Goal: Find specific page/section: Find specific page/section

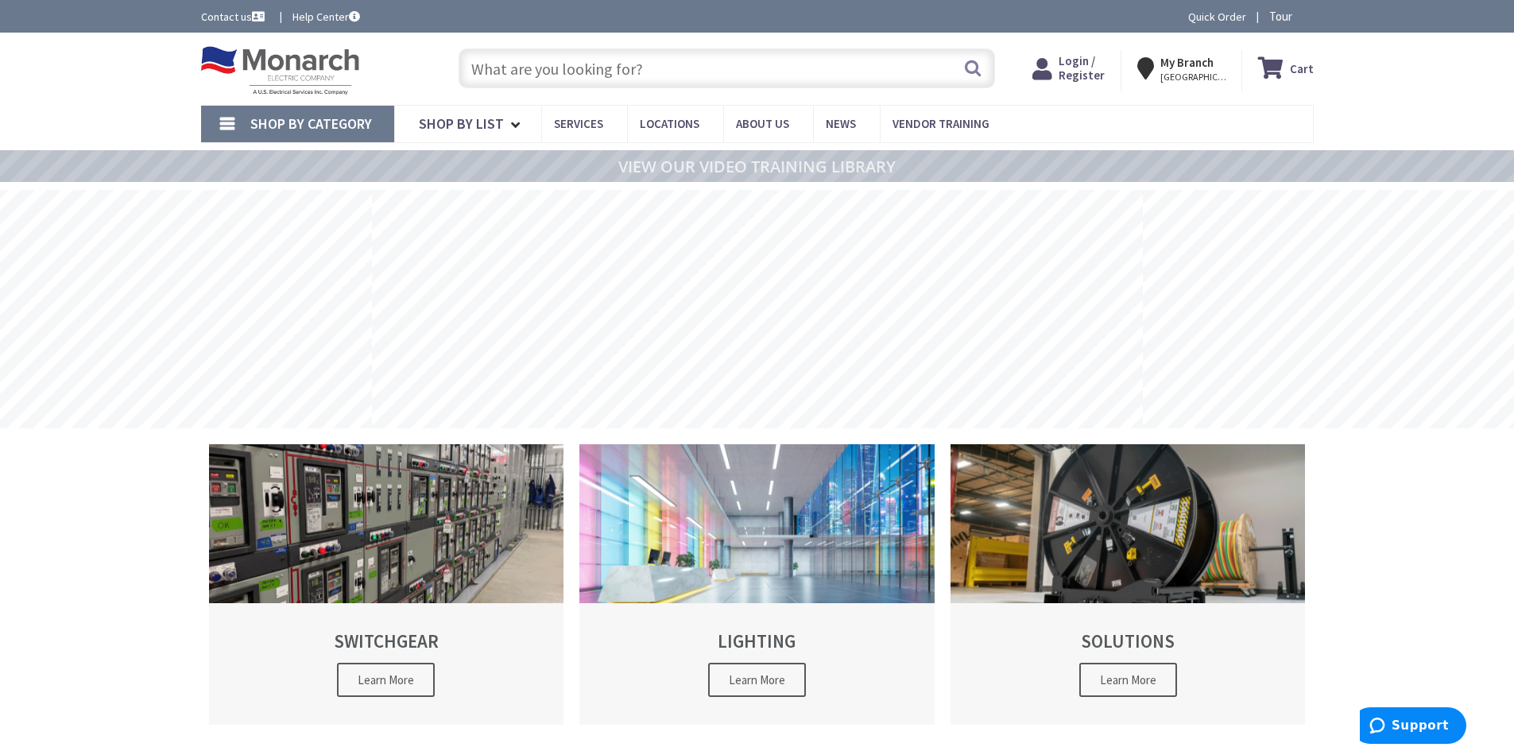
click at [1084, 67] on span "Login / Register" at bounding box center [1081, 67] width 46 height 29
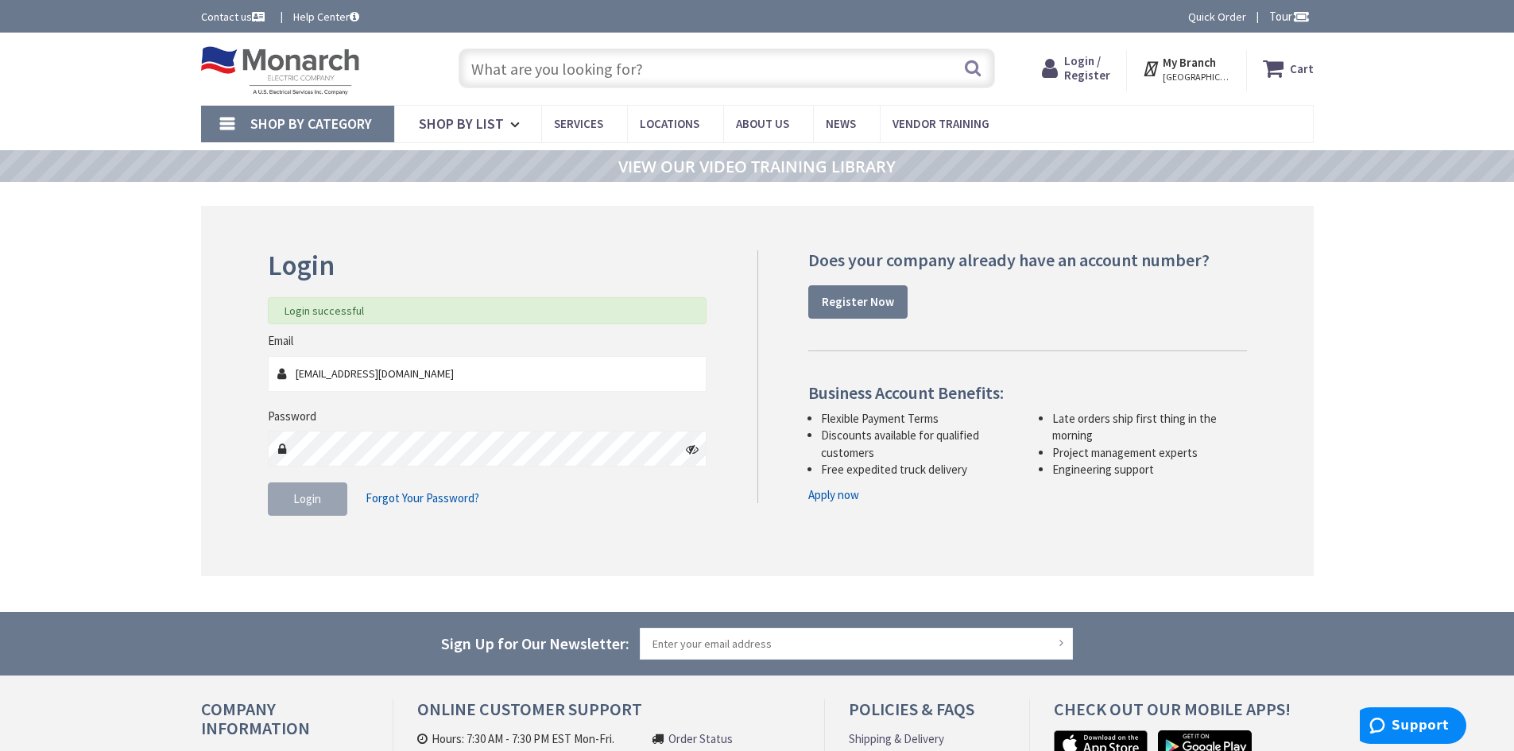
click at [545, 65] on input "text" at bounding box center [726, 68] width 536 height 40
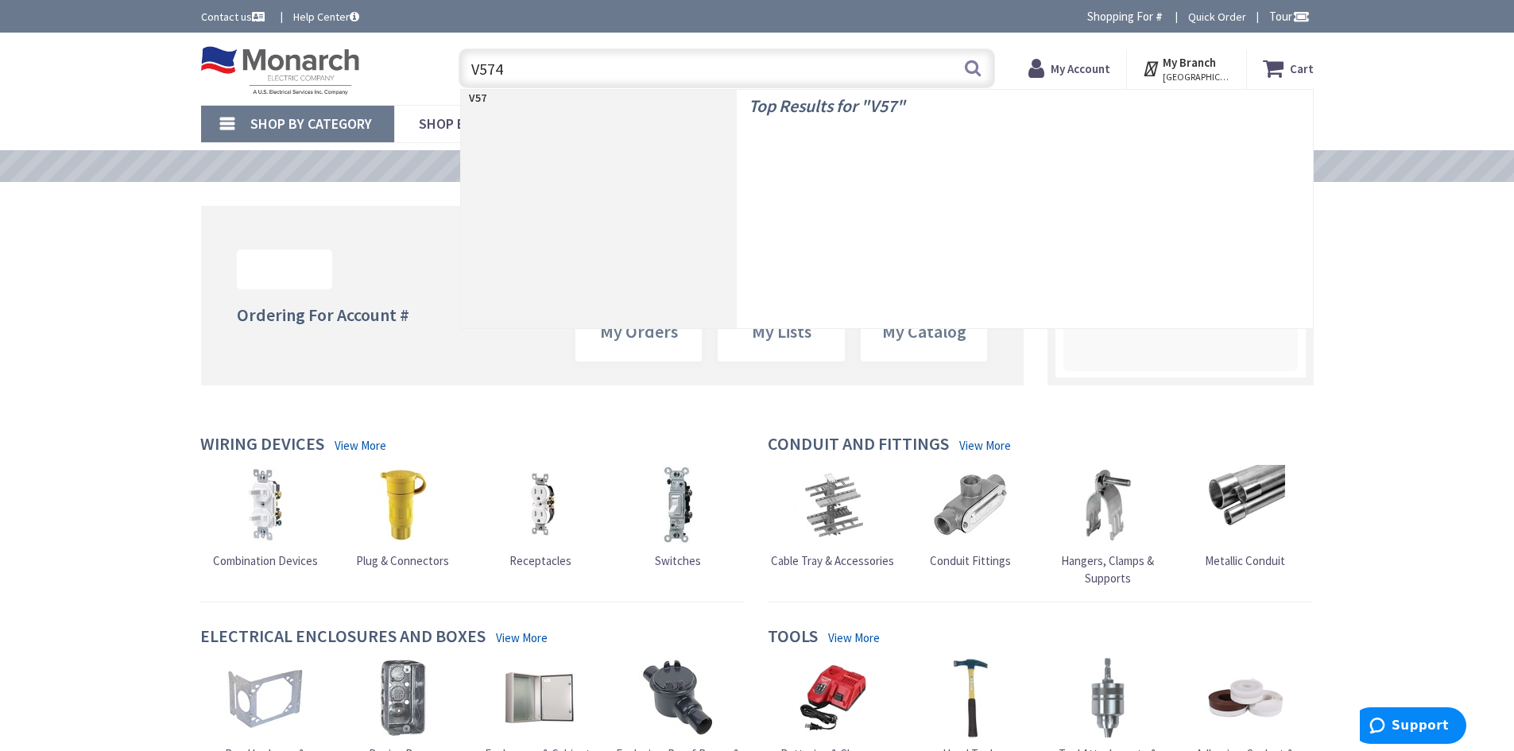
type input "V5748"
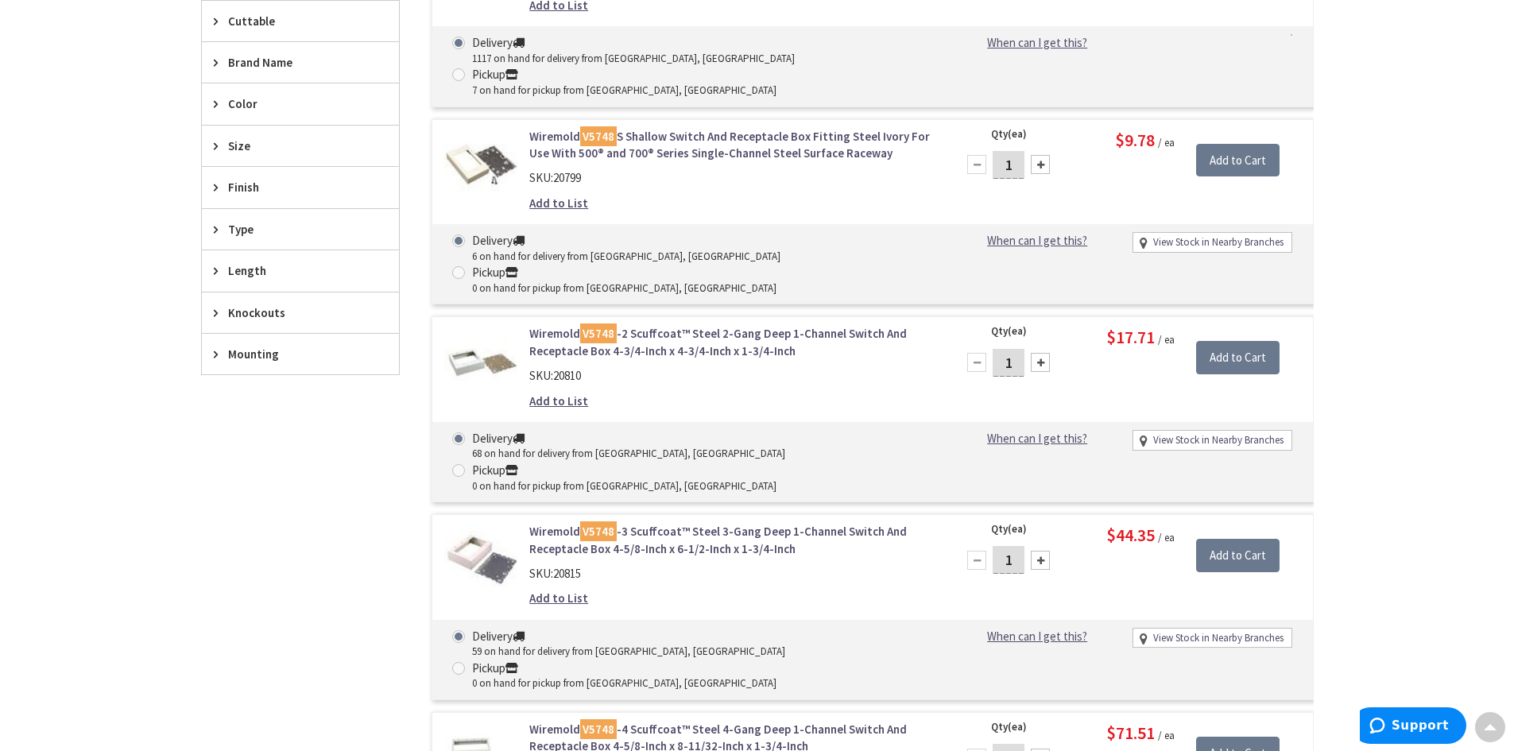
scroll to position [238, 0]
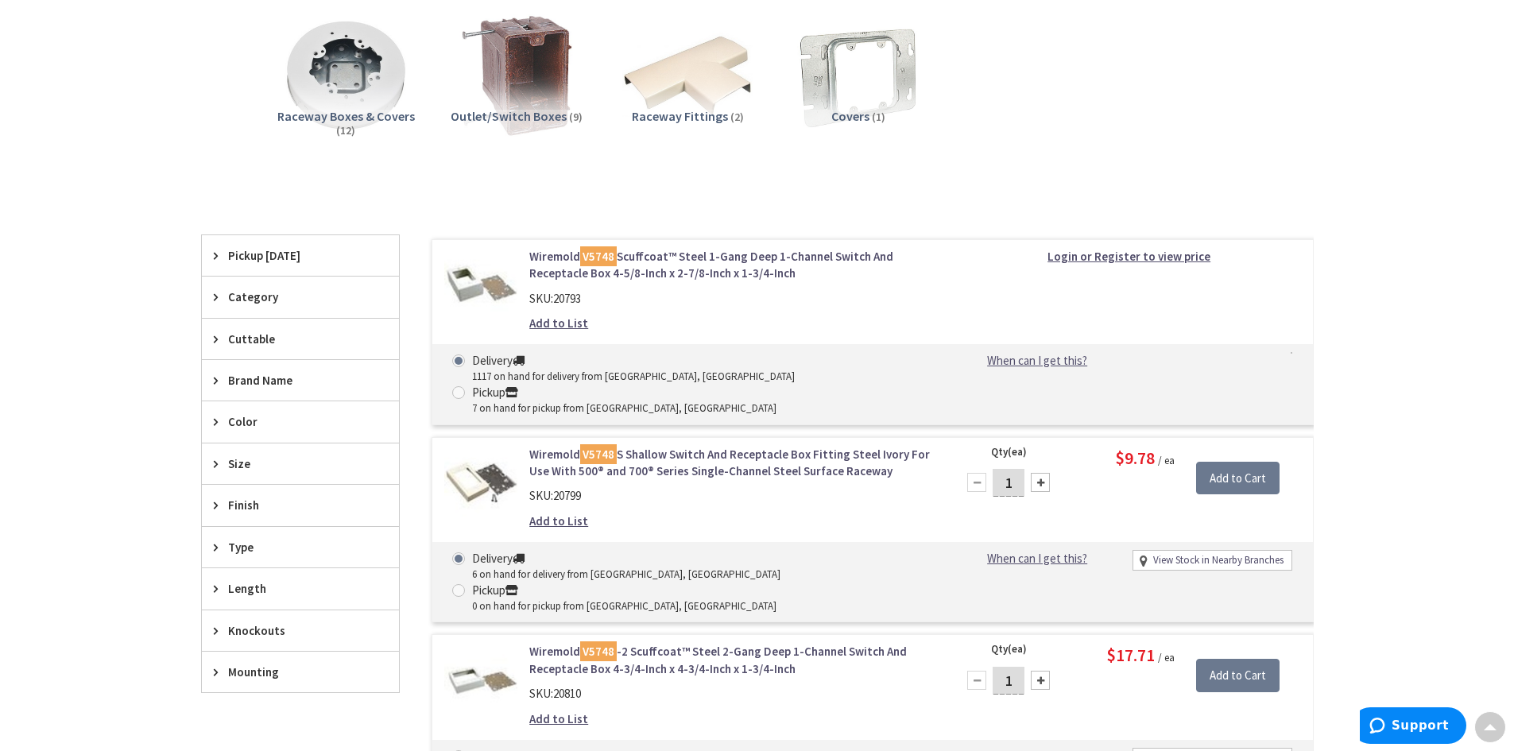
click at [693, 253] on link "Wiremold V5748 Scuffcoat™ Steel 1-Gang Deep 1-Channel Switch And Receptacle Box…" at bounding box center [731, 265] width 404 height 34
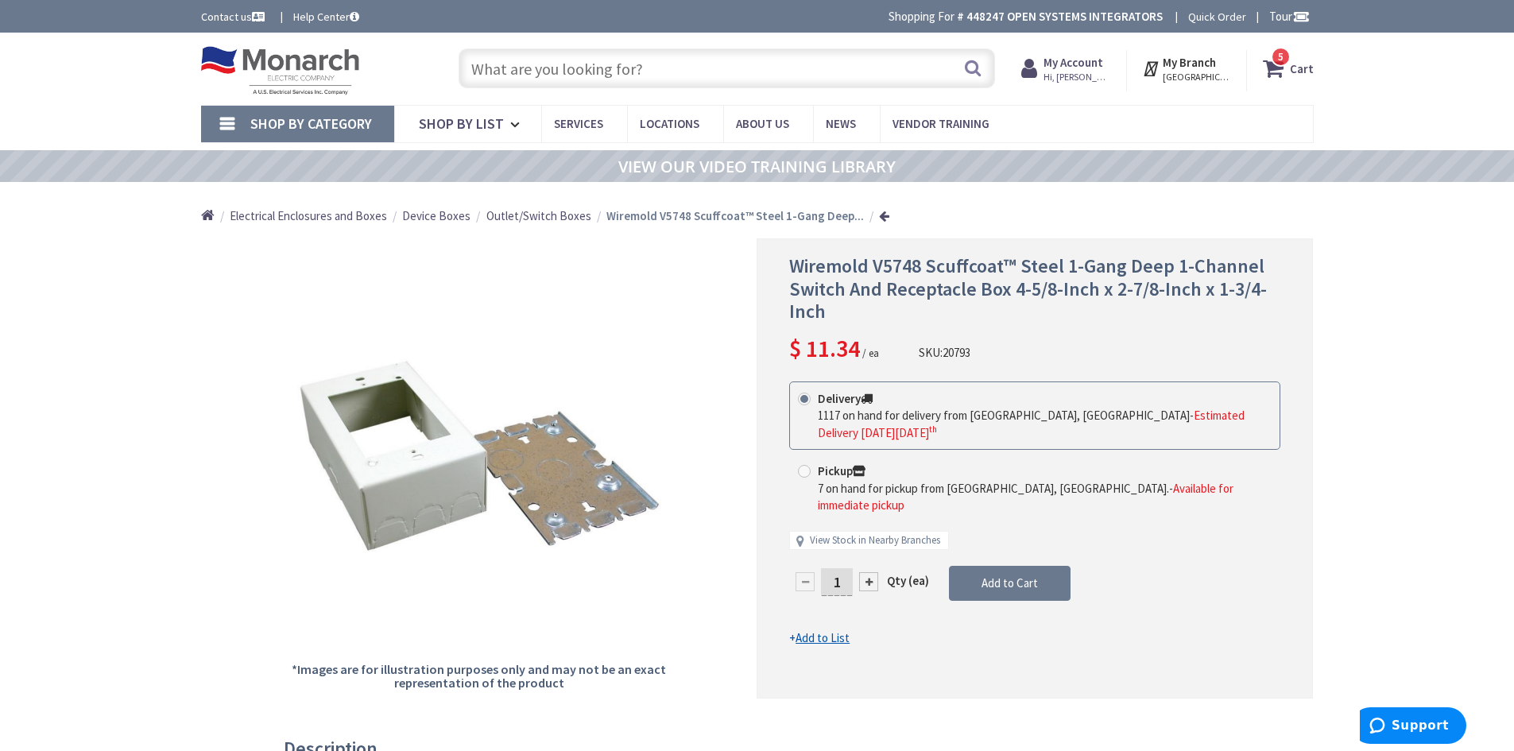
click at [712, 81] on input "text" at bounding box center [726, 68] width 536 height 40
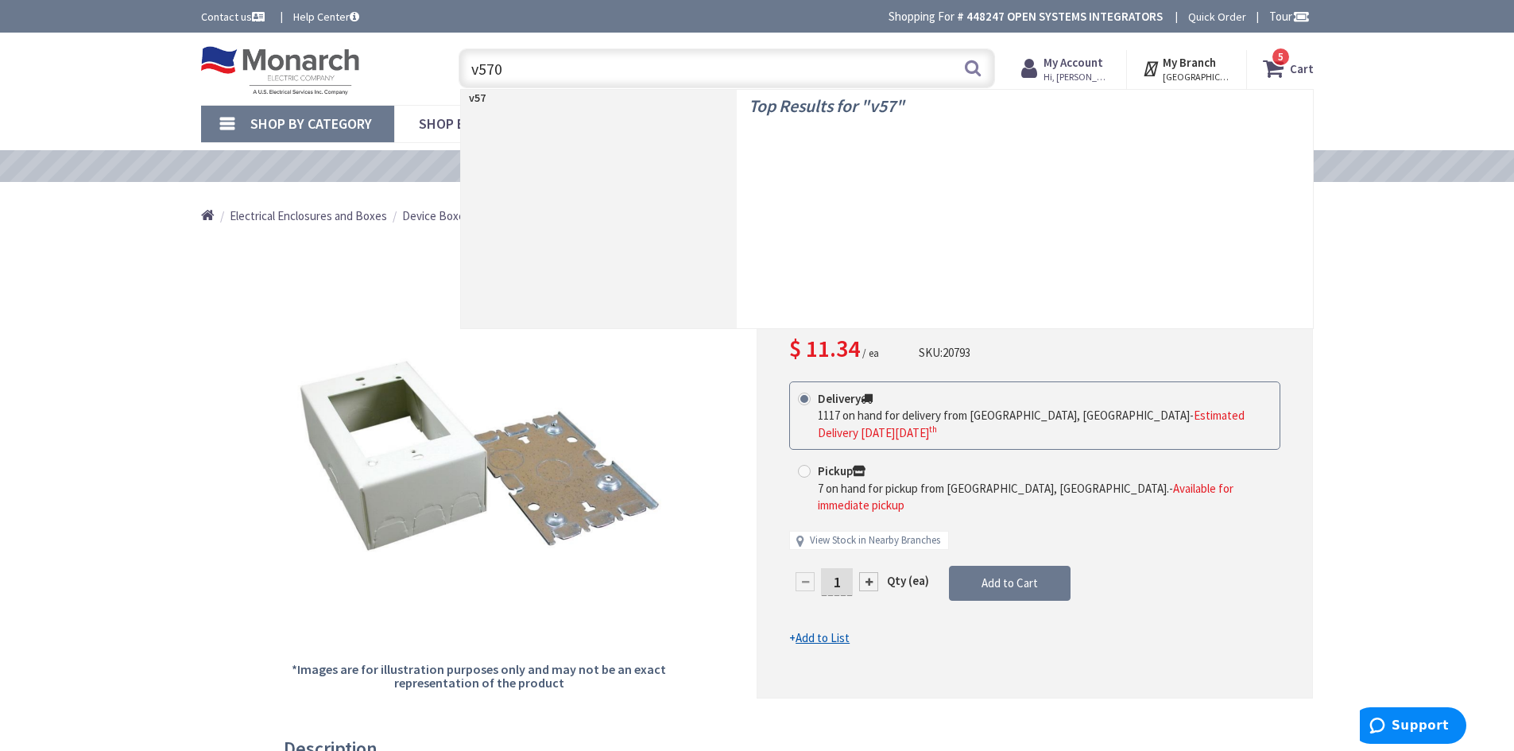
type input "v5703"
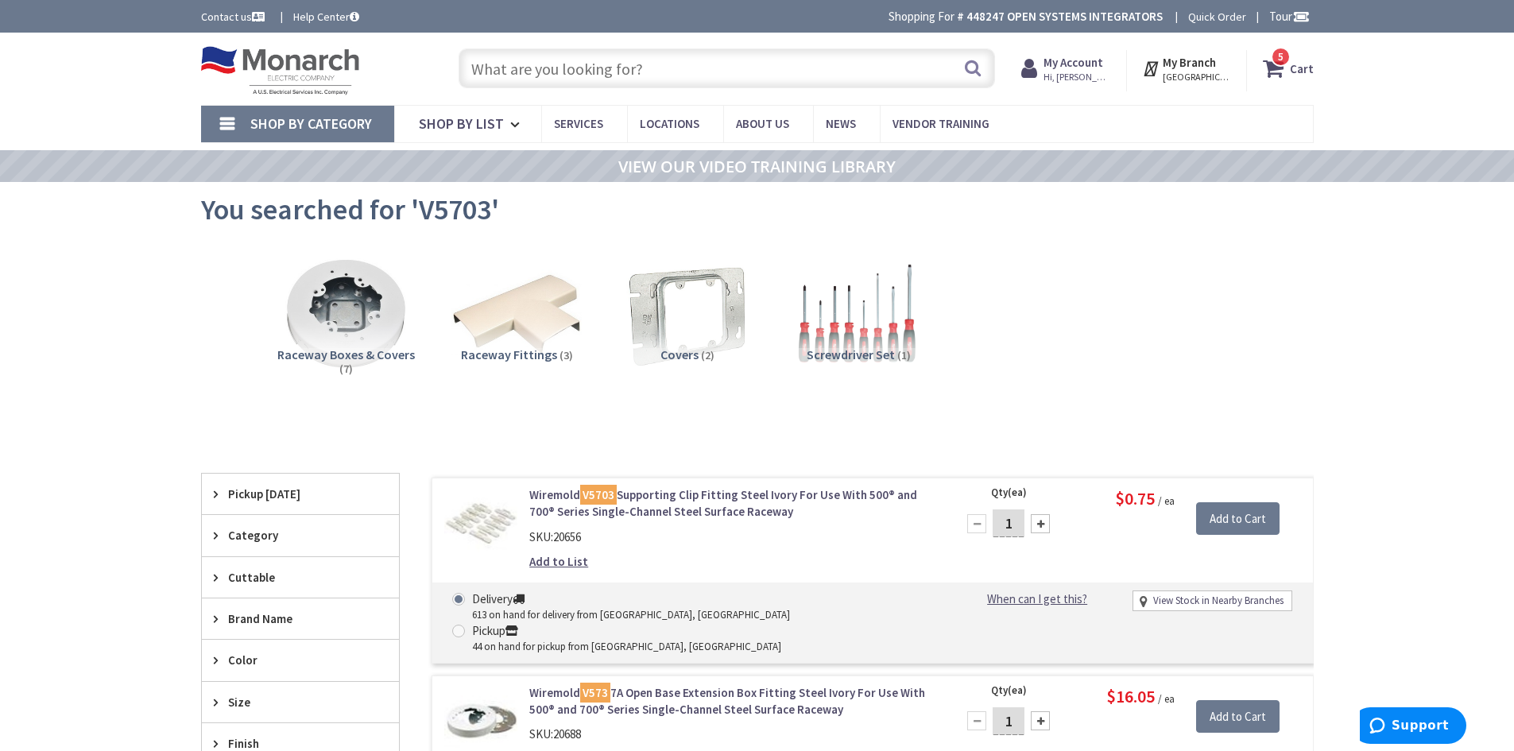
drag, startPoint x: 604, startPoint y: 67, endPoint x: 694, endPoint y: 59, distance: 90.9
click at [604, 67] on input "text" at bounding box center [726, 68] width 536 height 40
paste input "CAT21HP6Z34"
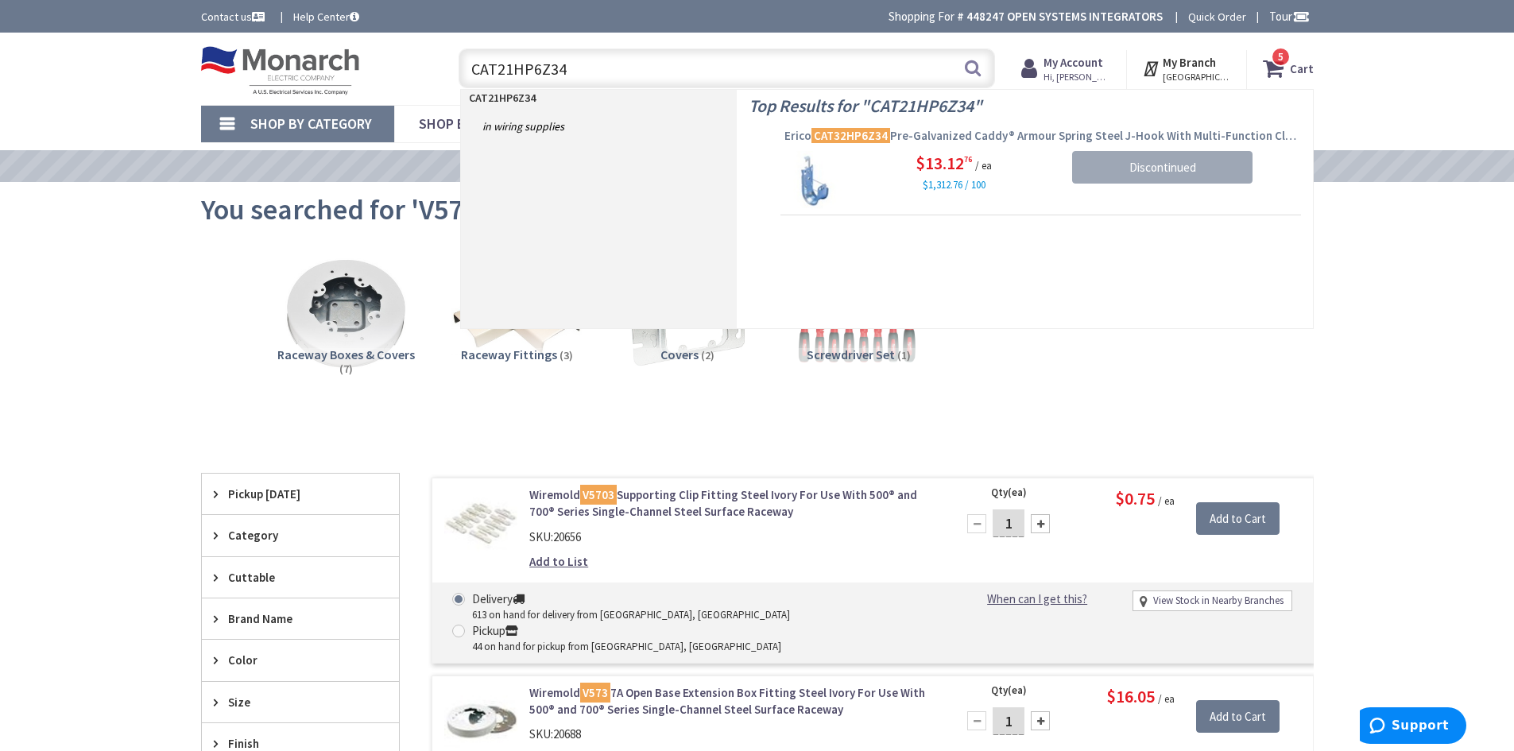
type input "CAT21HP6Z34"
click at [1040, 130] on span "Erico CAT32HP6Z34 Pre-Galvanized Caddy® Armour Spring Steel J-Hook With Multi-F…" at bounding box center [1040, 136] width 512 height 16
